Goal: Task Accomplishment & Management: Use online tool/utility

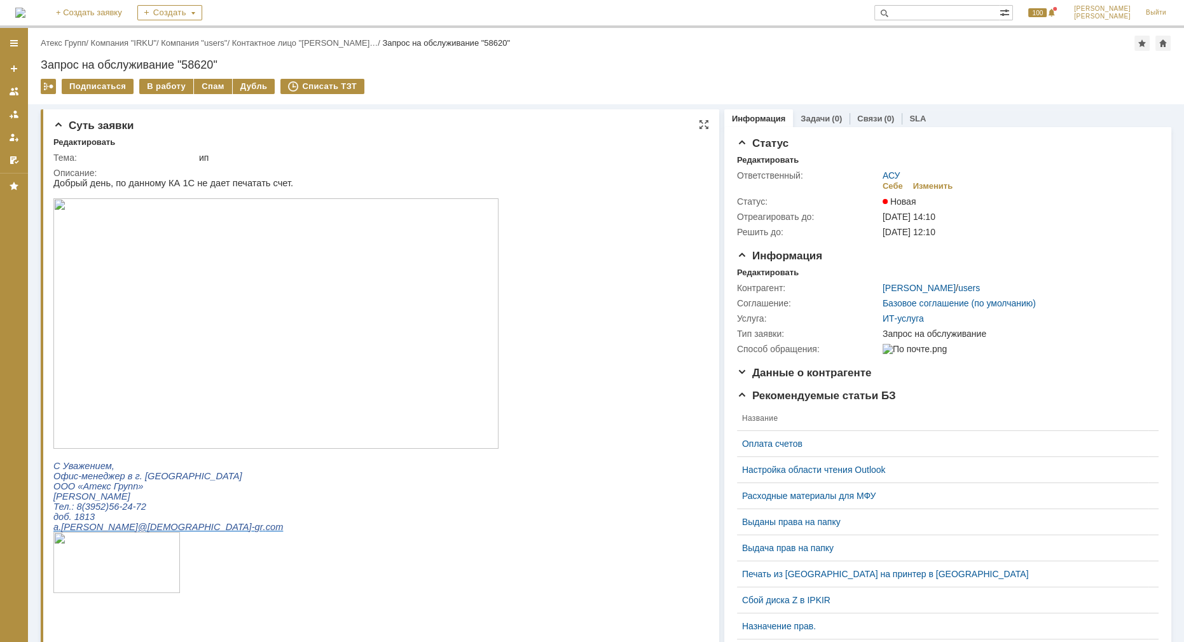
click at [329, 315] on img at bounding box center [275, 323] width 445 height 251
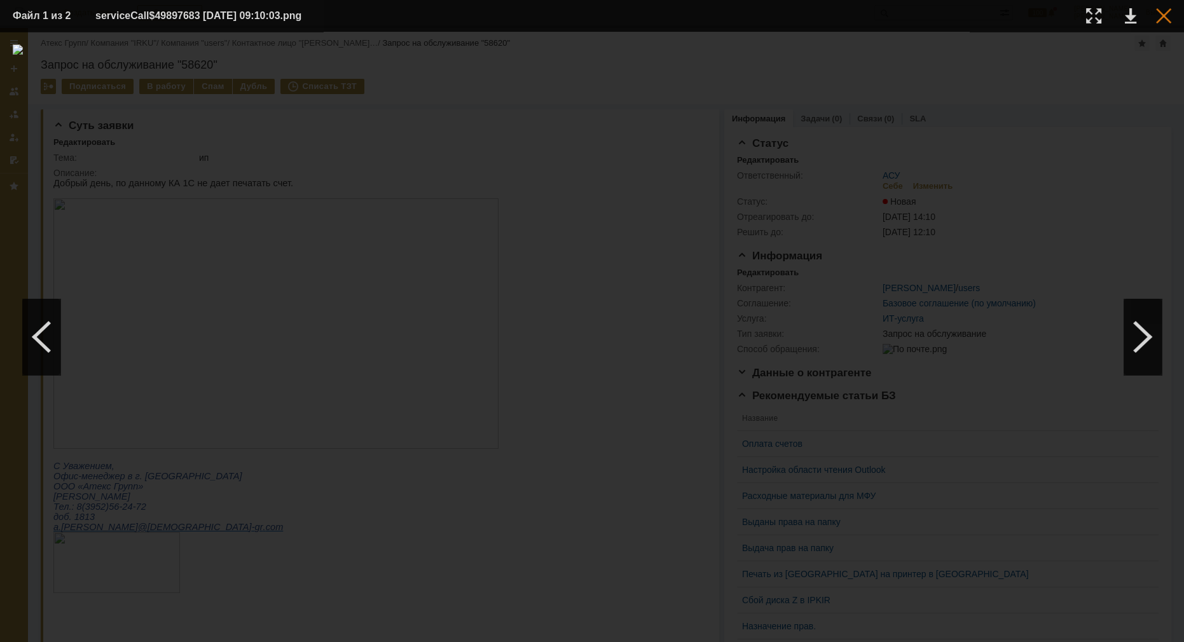
click at [1163, 19] on div at bounding box center [1163, 15] width 15 height 15
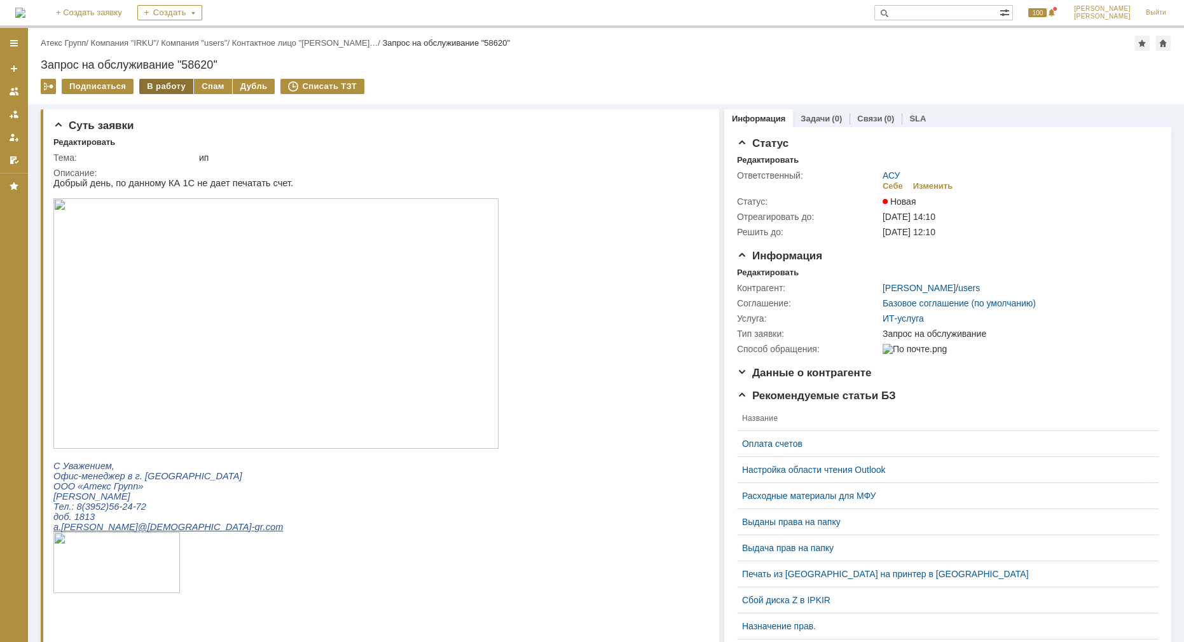
click at [168, 86] on div "В работу" at bounding box center [166, 86] width 54 height 15
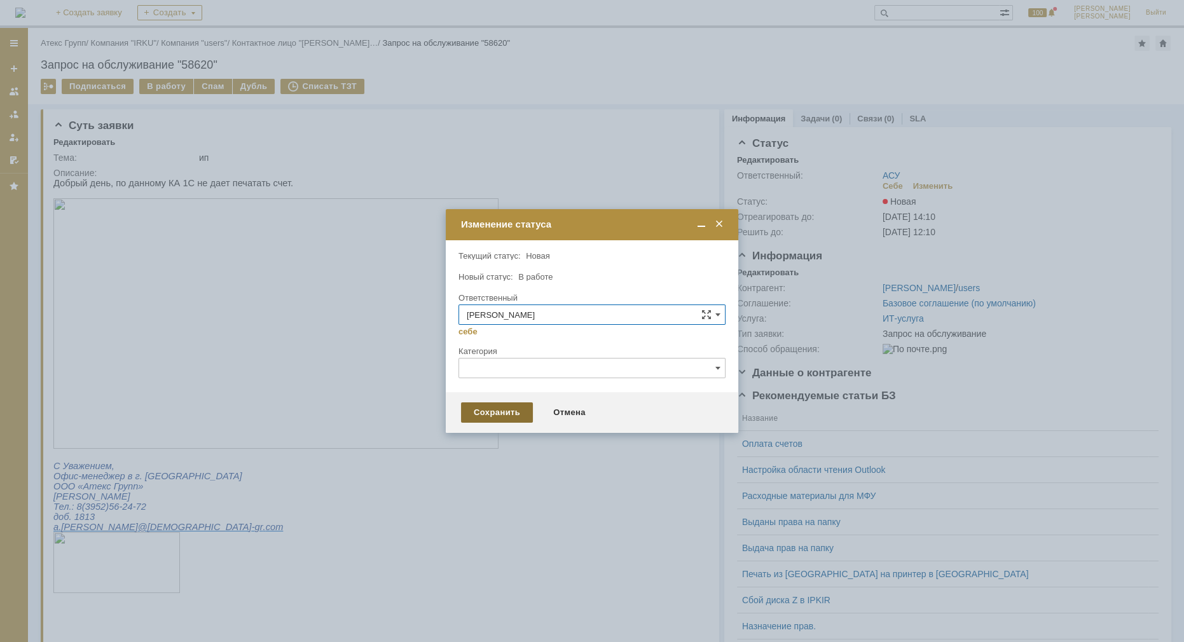
click at [515, 403] on div "Сохранить" at bounding box center [497, 413] width 72 height 20
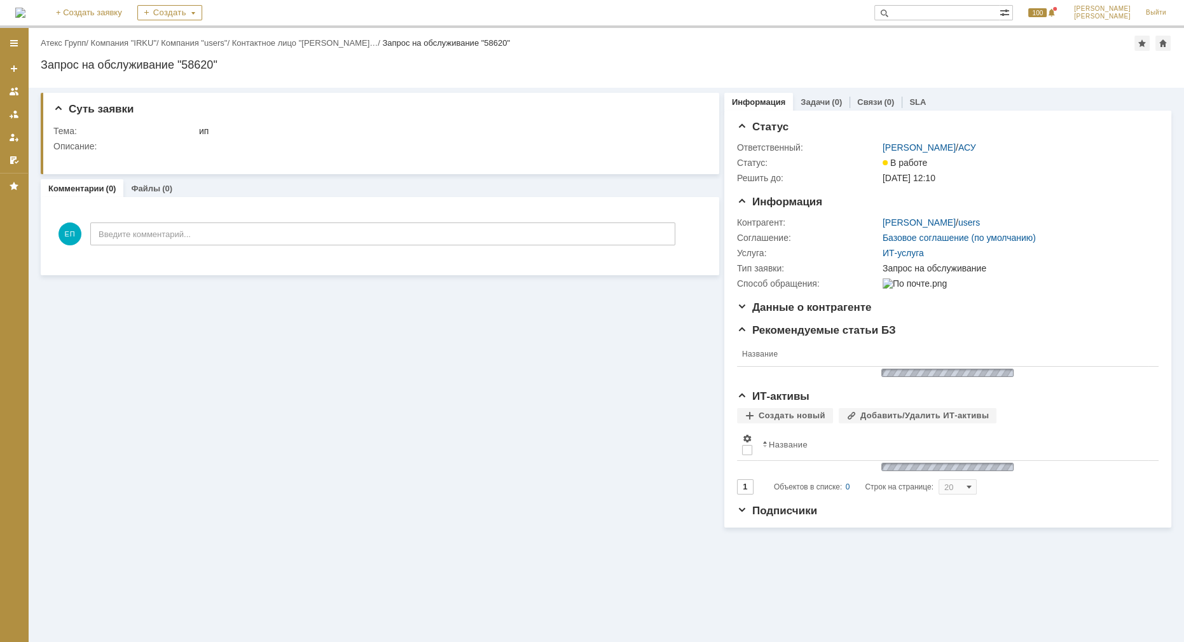
click at [513, 410] on div "Суть заявки Тема: ип Описание: Комментарии (0) Файлы (0) Комментарии Добавить к…" at bounding box center [380, 308] width 679 height 440
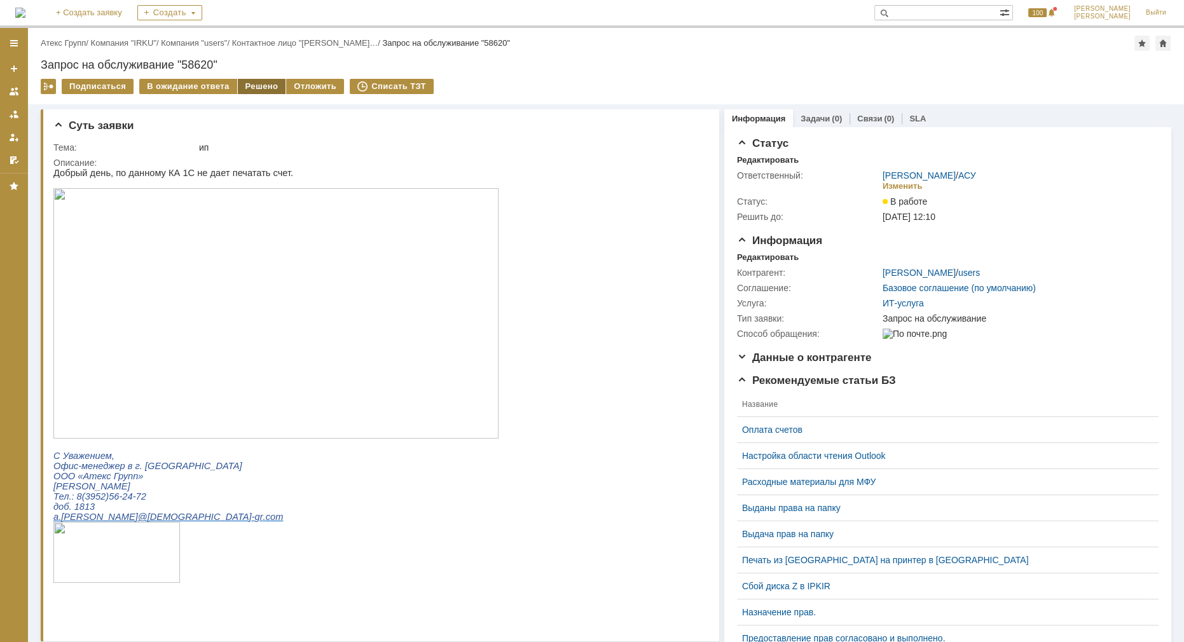
click at [248, 85] on div "Решено" at bounding box center [262, 86] width 48 height 15
